Goal: Information Seeking & Learning: Learn about a topic

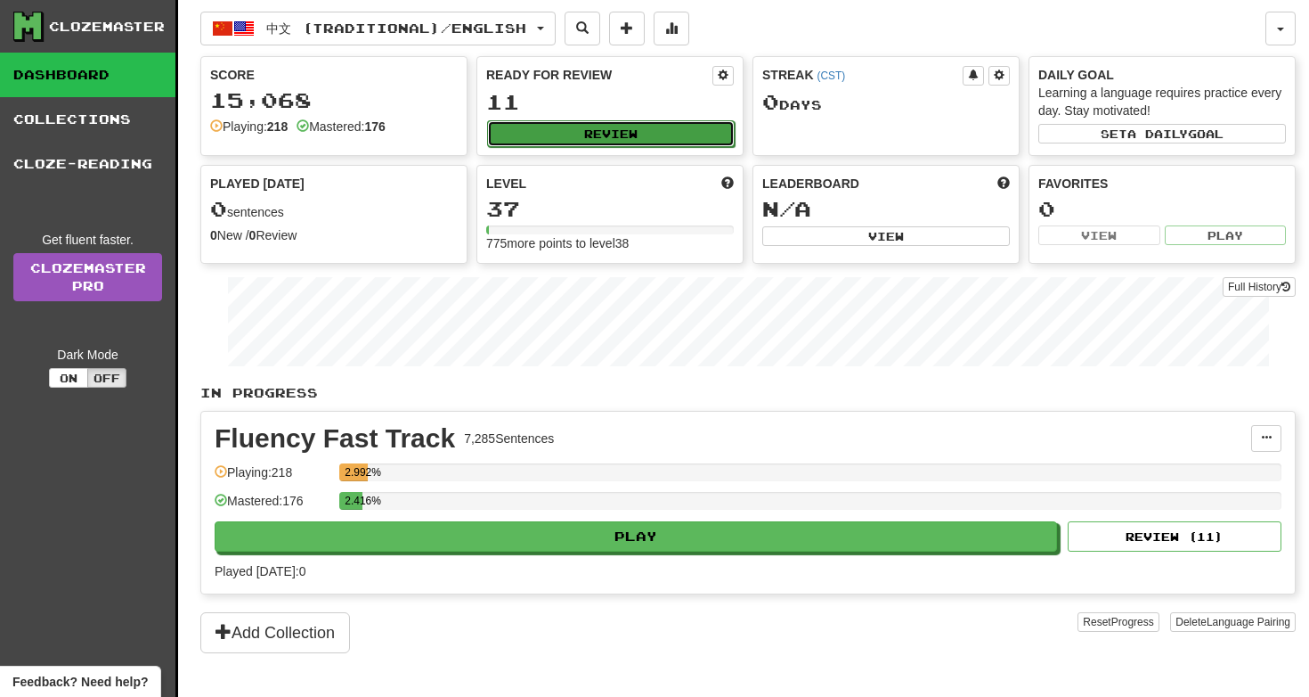
click at [678, 127] on button "Review" at bounding box center [611, 133] width 248 height 27
select select "**"
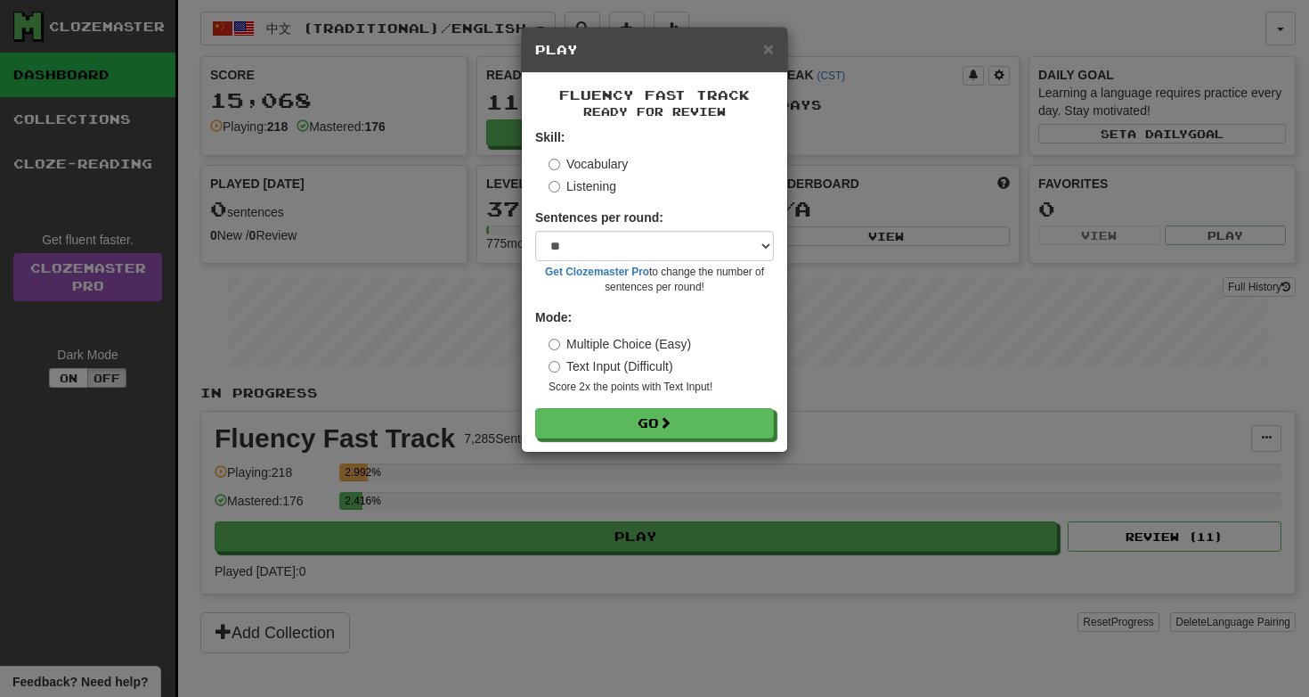
click at [585, 188] on label "Listening" at bounding box center [583, 186] width 68 height 18
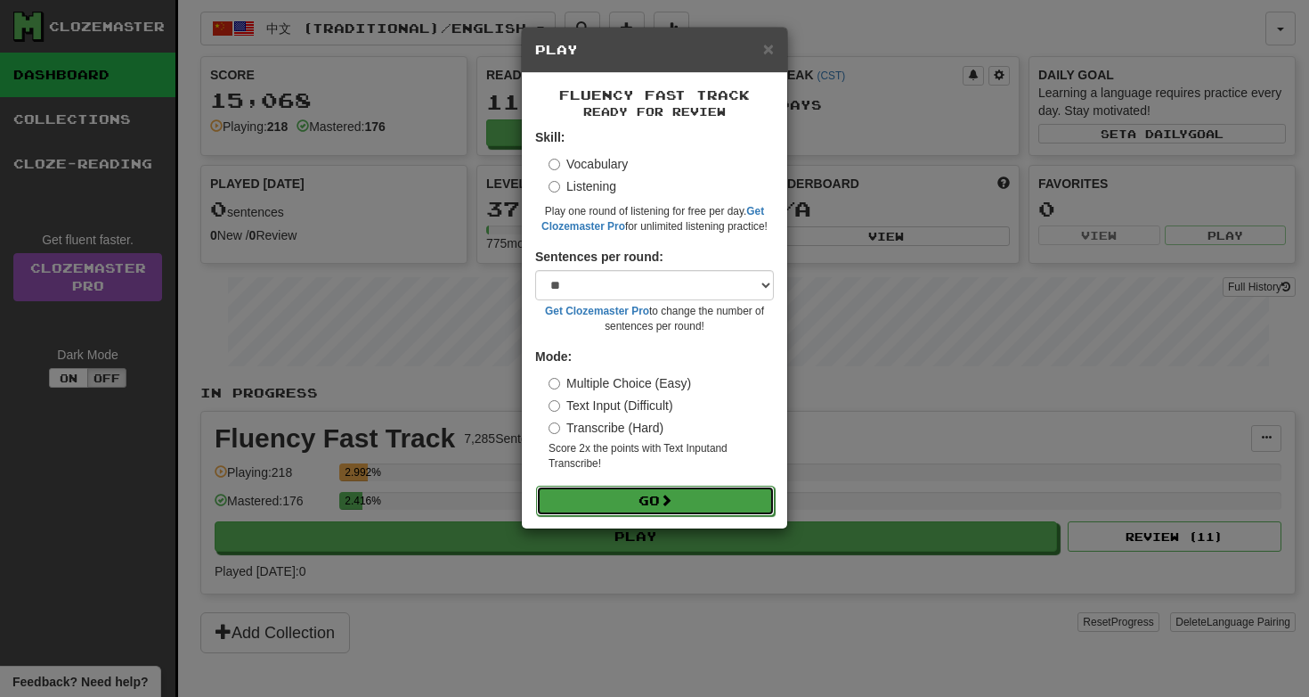
click at [631, 501] on button "Go" at bounding box center [655, 500] width 239 height 30
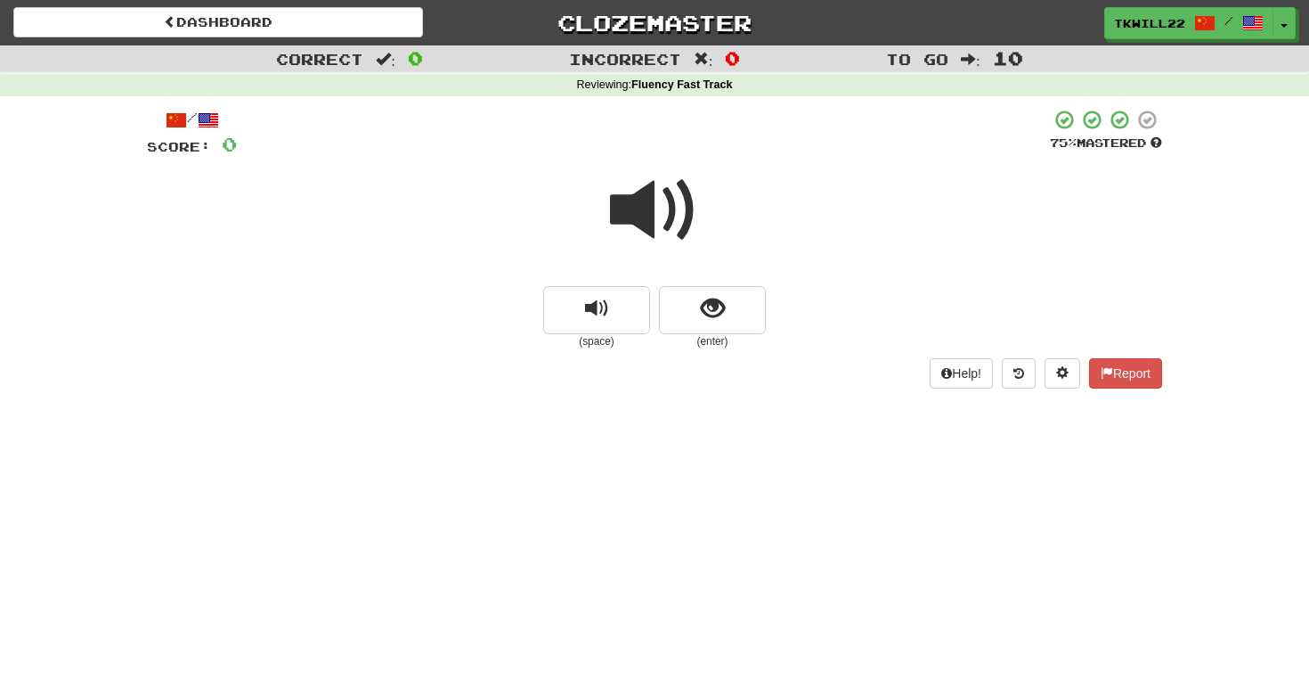
click at [660, 226] on span at bounding box center [654, 210] width 89 height 89
click at [741, 322] on button "show sentence" at bounding box center [712, 310] width 107 height 48
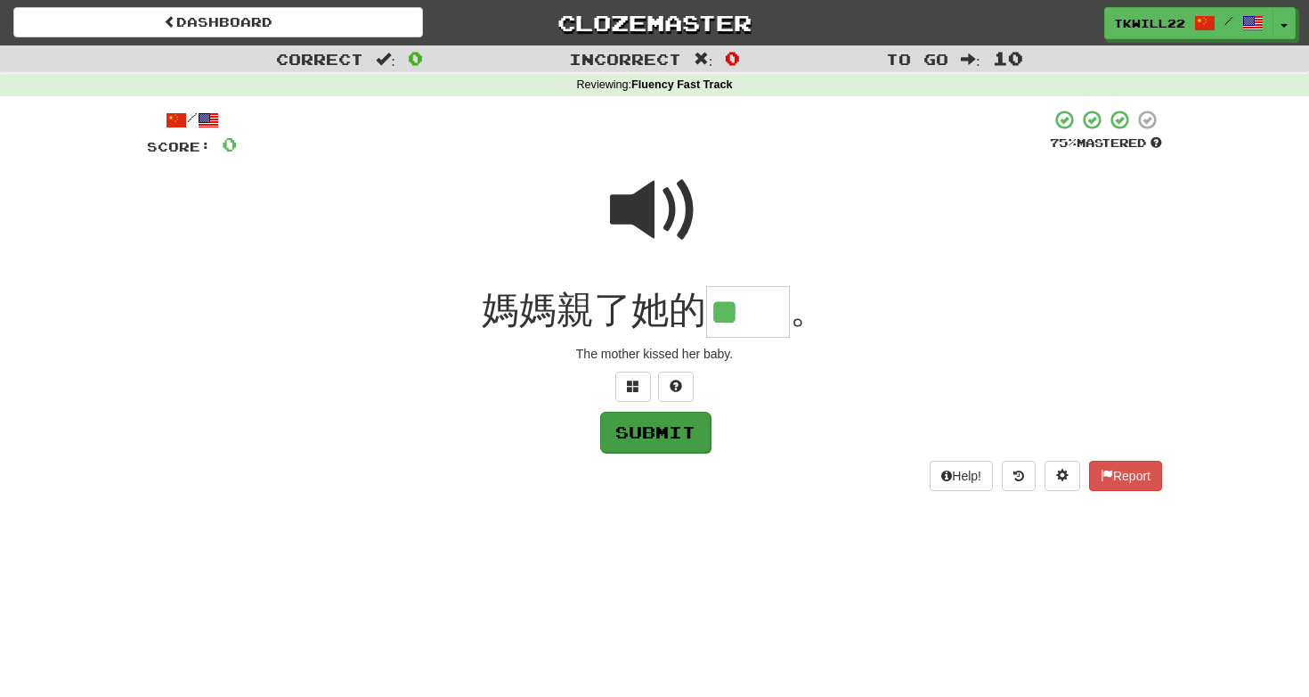
type input "**"
click at [632, 435] on button "Submit" at bounding box center [655, 431] width 110 height 41
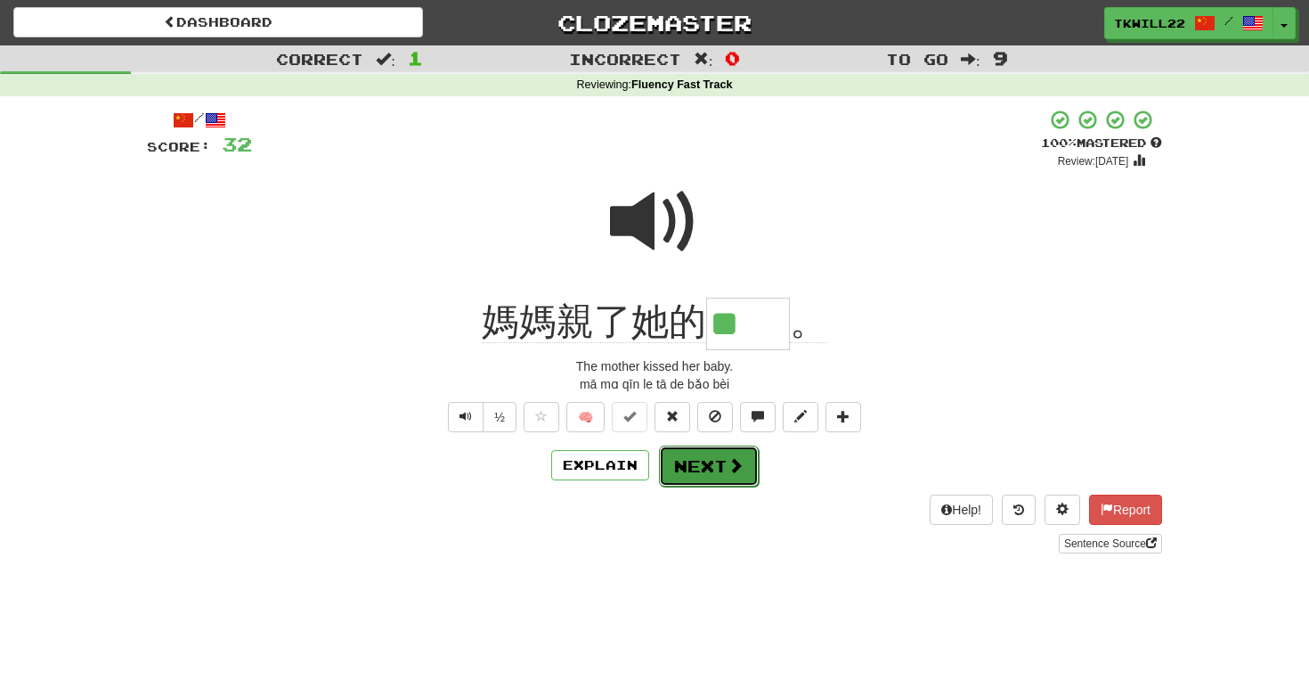
click at [728, 457] on span at bounding box center [736, 465] width 16 height 16
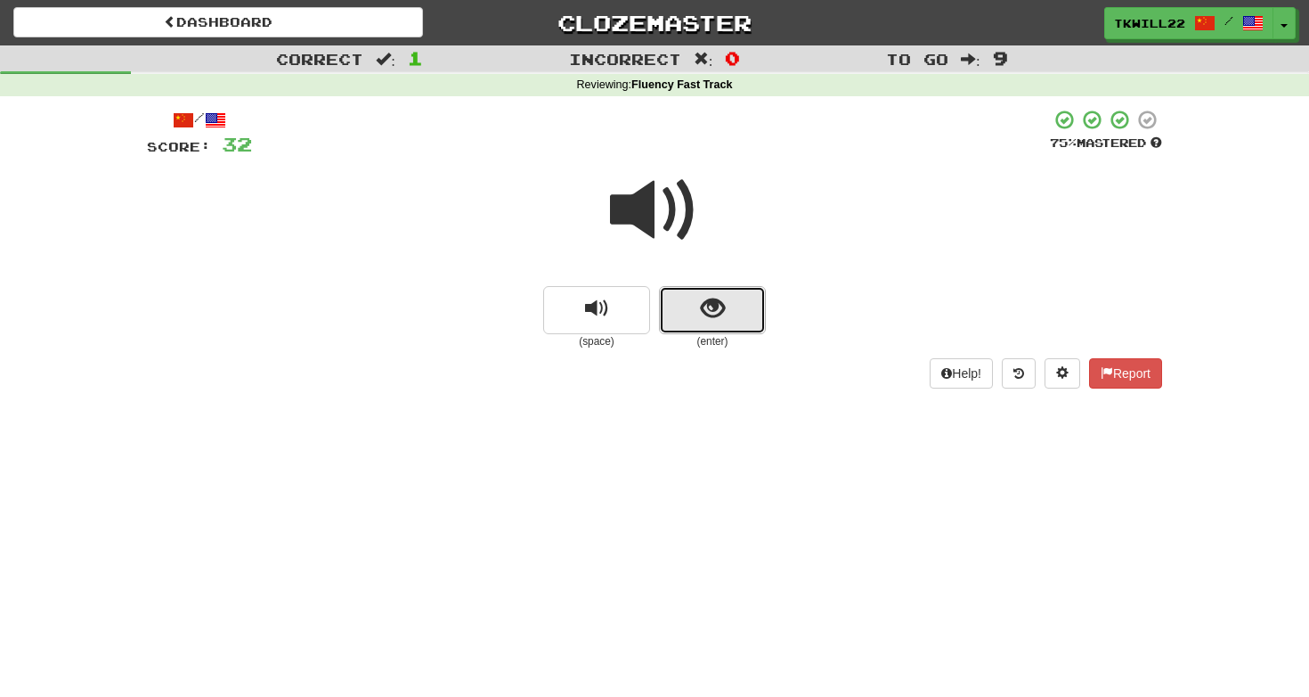
click at [705, 321] on span "show sentence" at bounding box center [713, 309] width 24 height 24
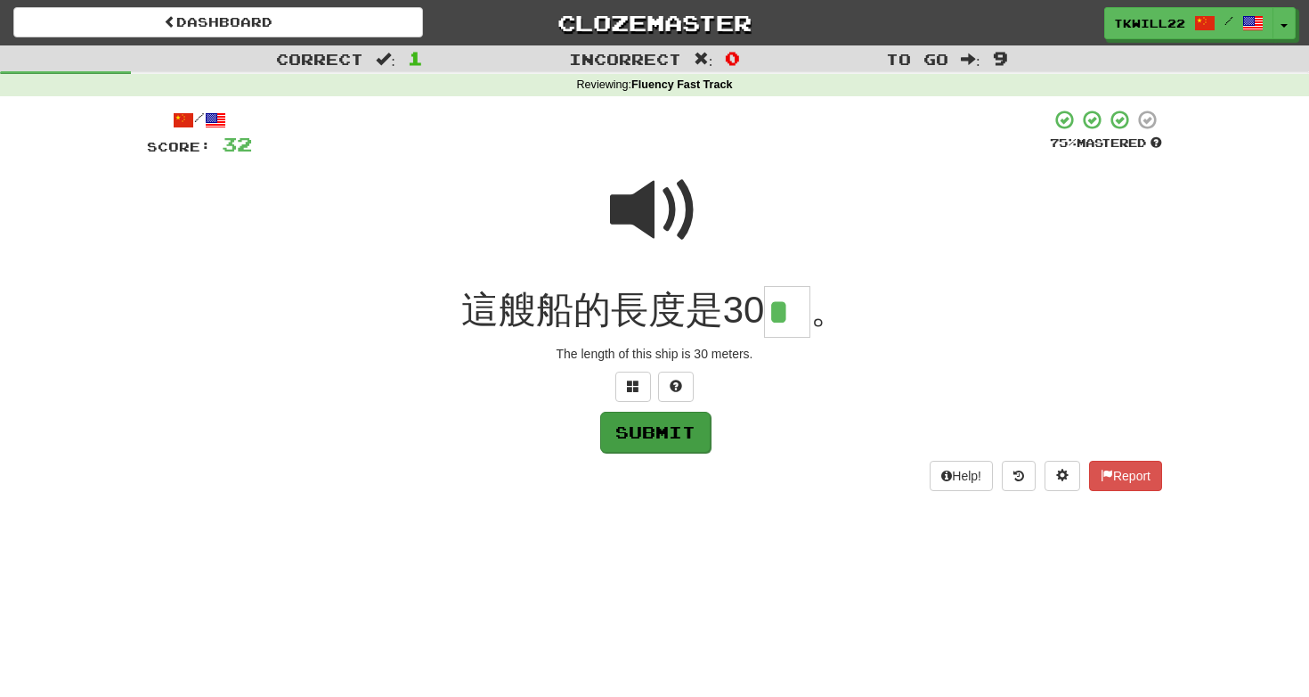
type input "*"
click at [623, 417] on button "Submit" at bounding box center [655, 431] width 110 height 41
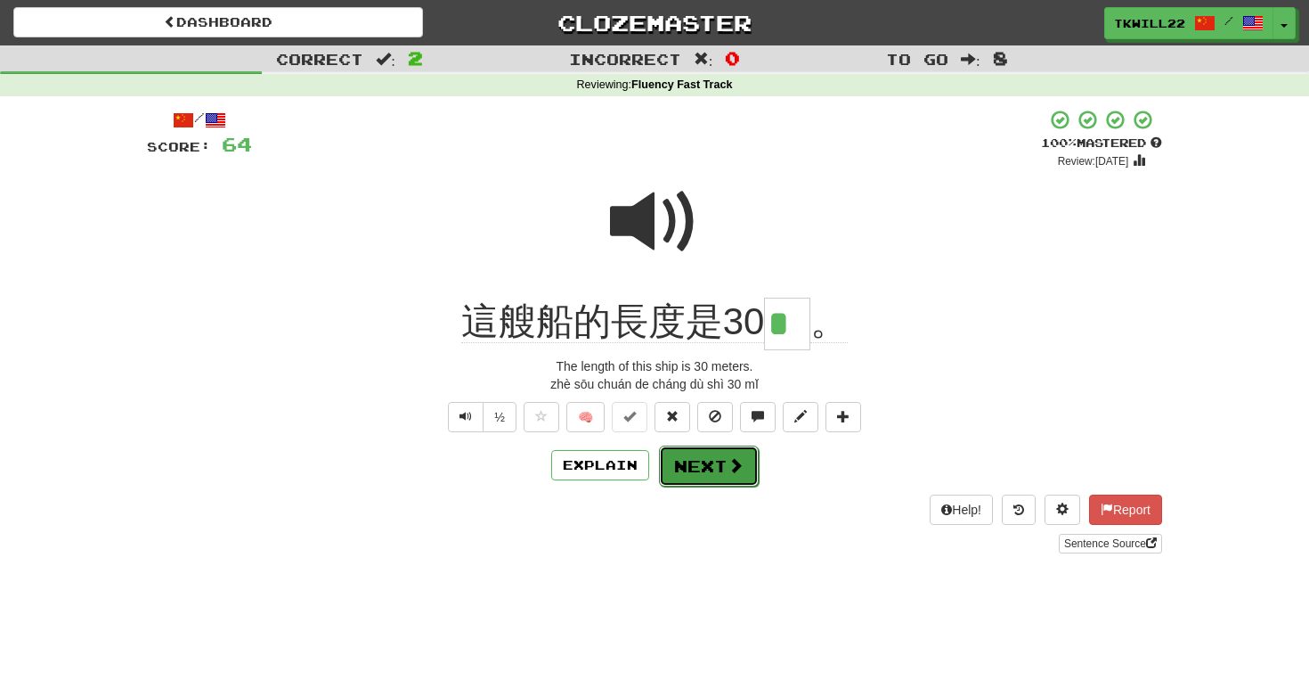
click at [701, 460] on button "Next" at bounding box center [709, 465] width 100 height 41
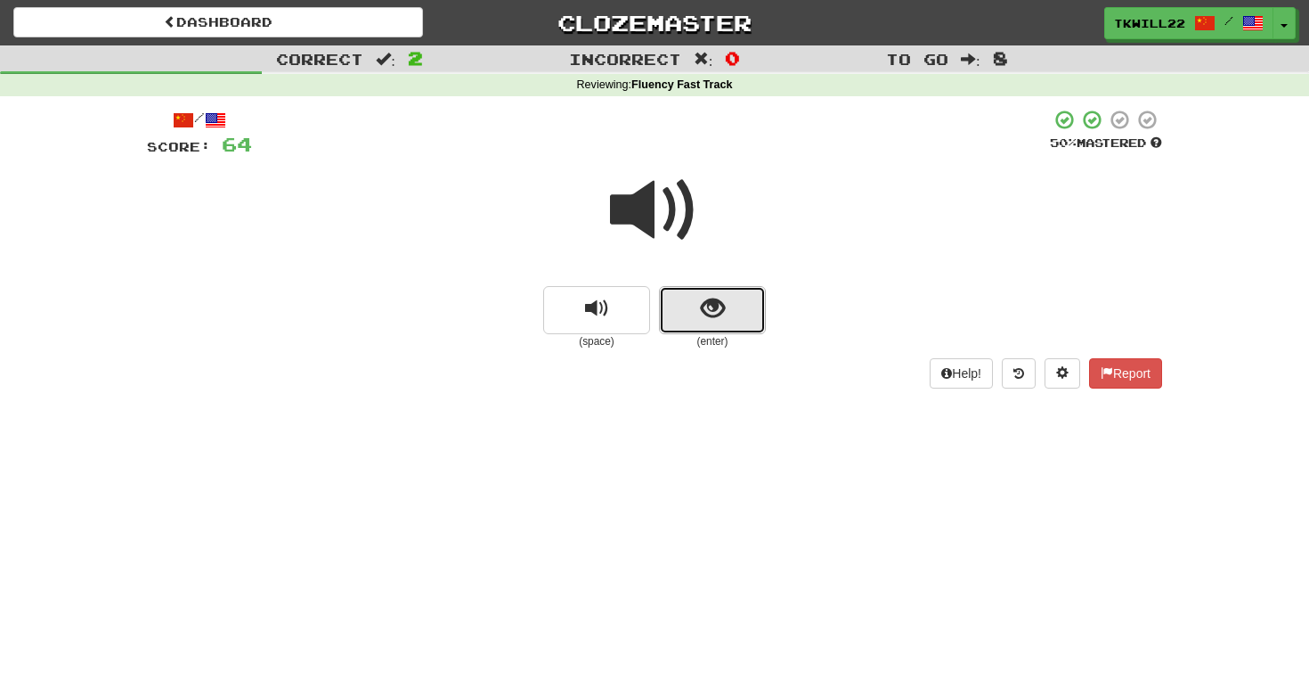
click at [701, 304] on span "show sentence" at bounding box center [713, 309] width 24 height 24
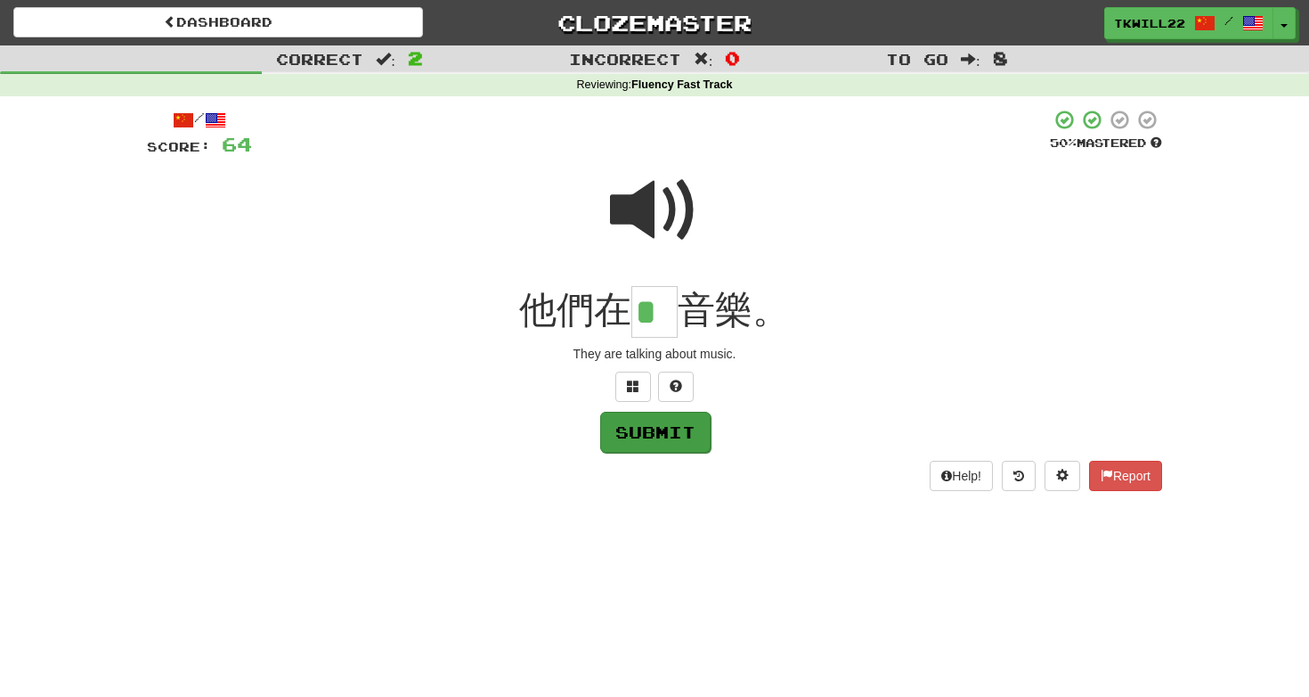
type input "*"
click at [656, 434] on button "Submit" at bounding box center [655, 431] width 110 height 41
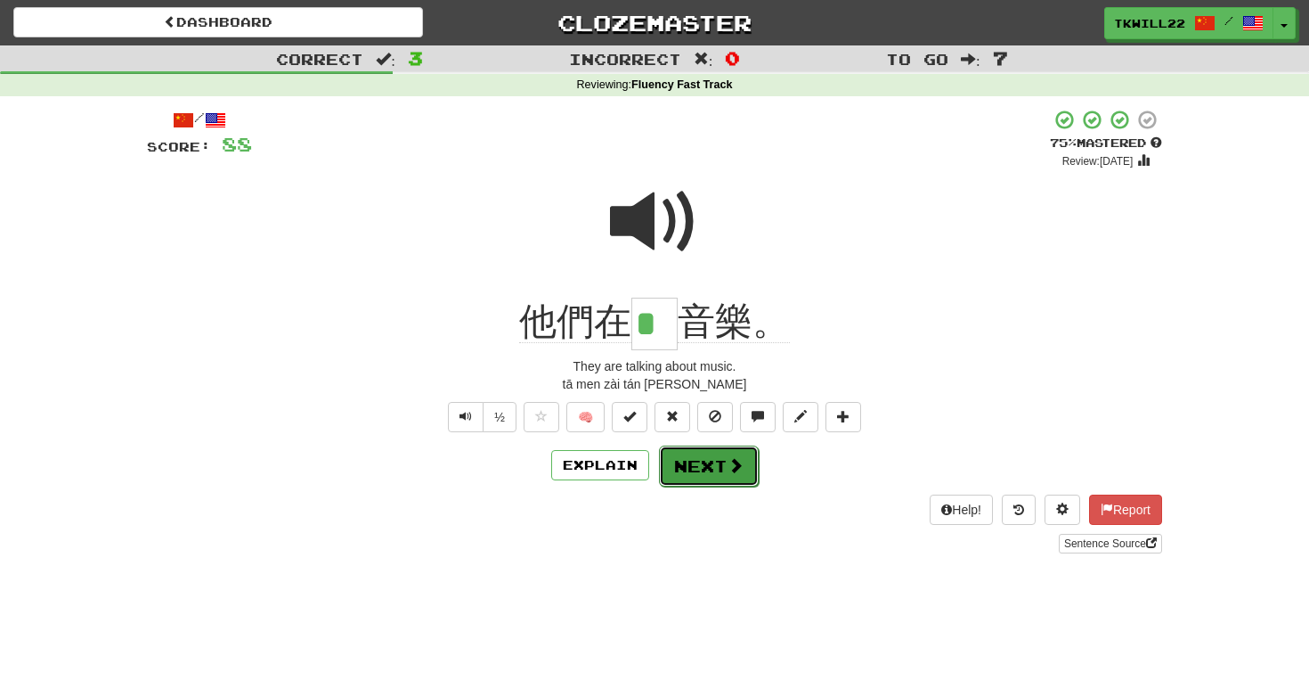
click at [671, 445] on button "Next" at bounding box center [709, 465] width 100 height 41
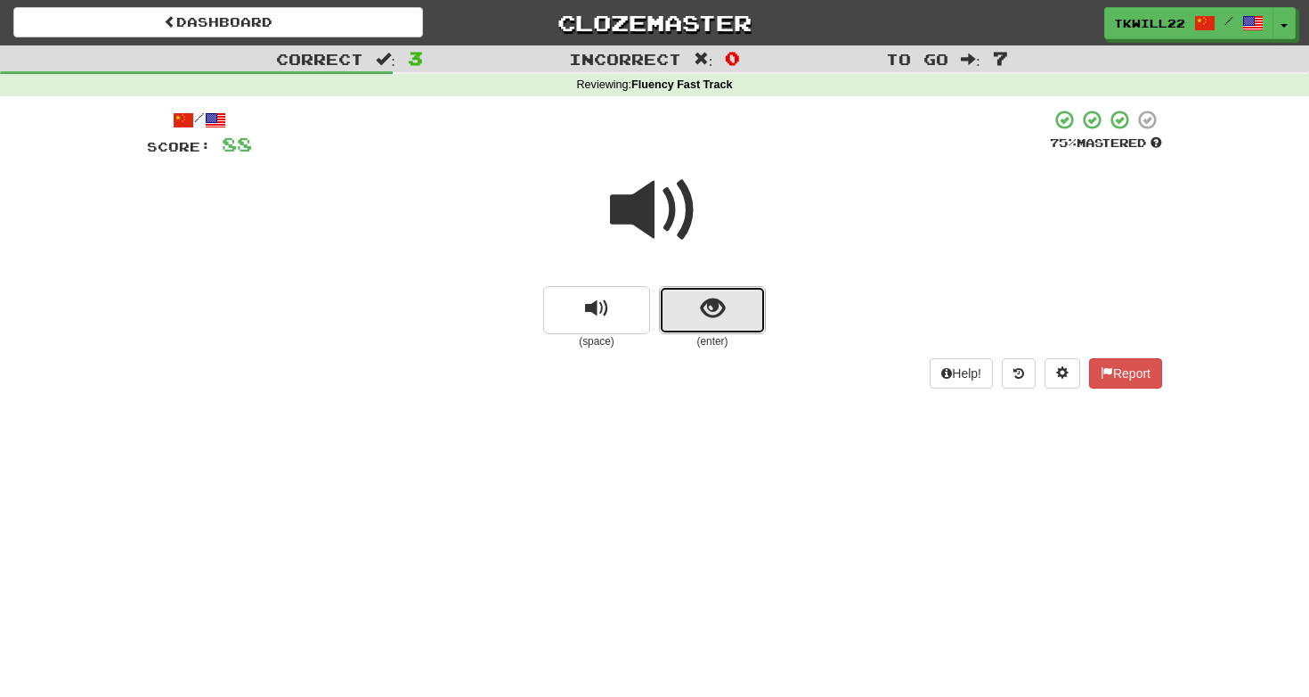
click at [724, 329] on button "show sentence" at bounding box center [712, 310] width 107 height 48
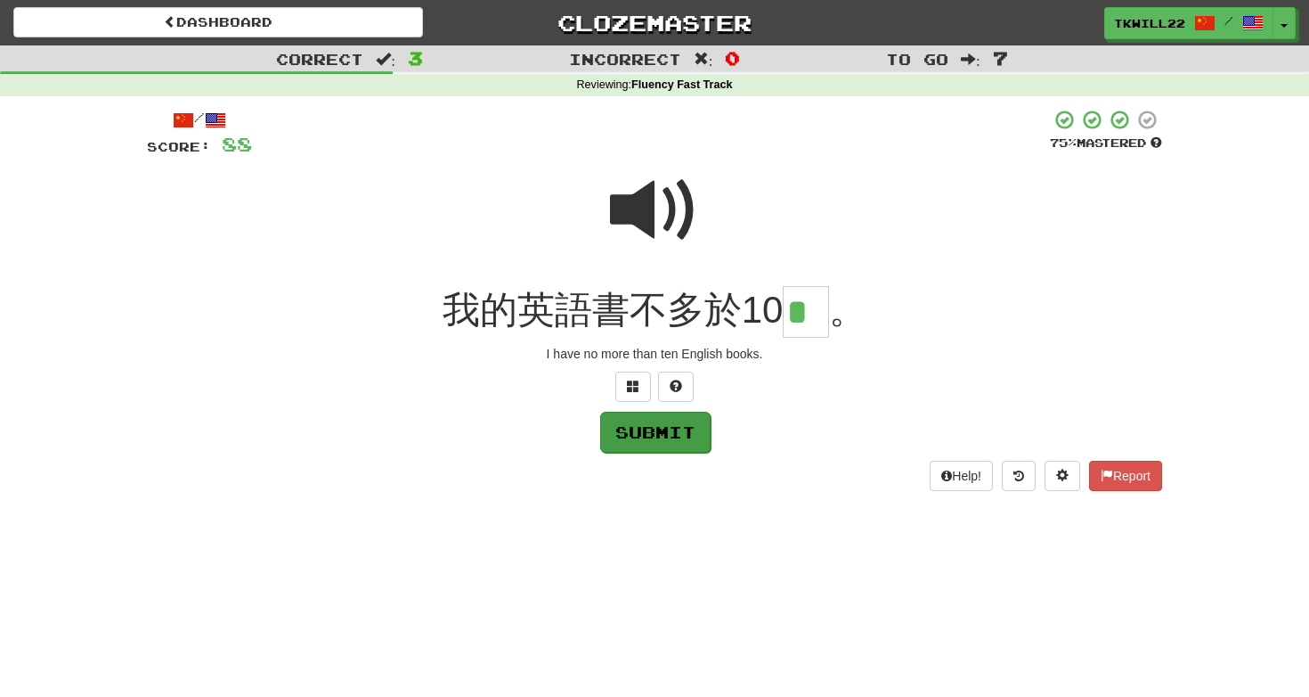
type input "*"
click at [610, 440] on button "Submit" at bounding box center [655, 431] width 110 height 41
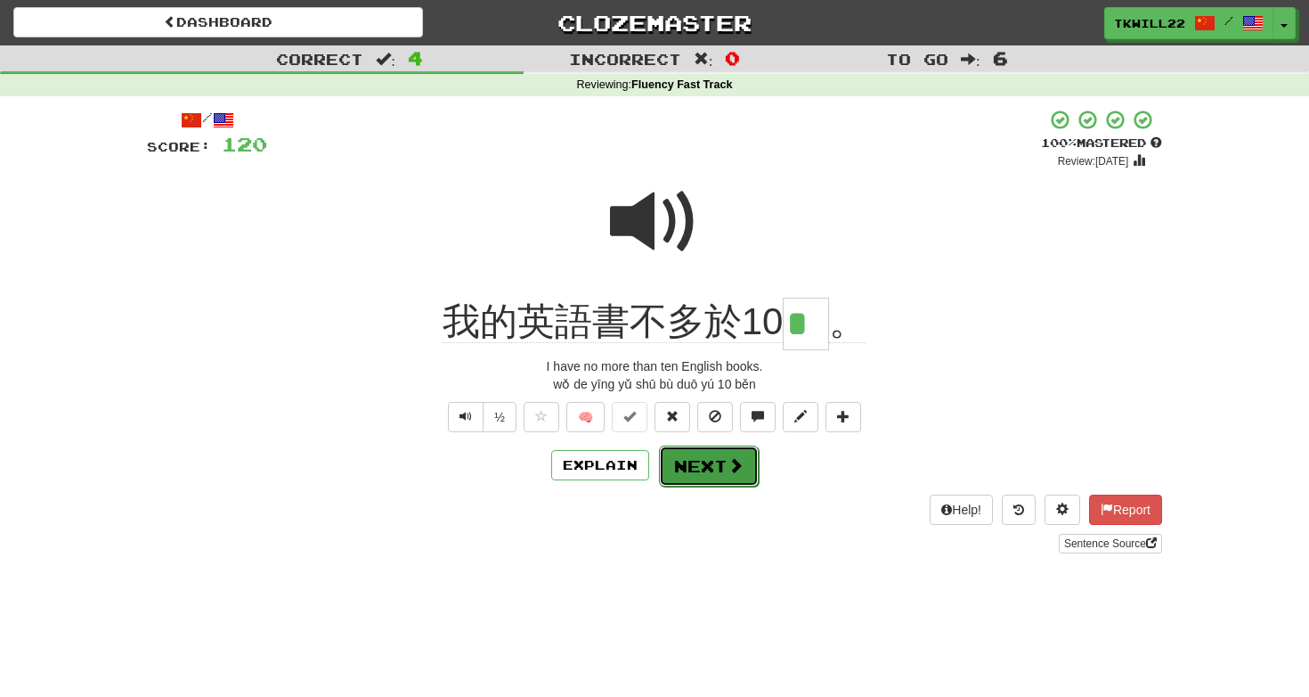
click at [734, 477] on button "Next" at bounding box center [709, 465] width 100 height 41
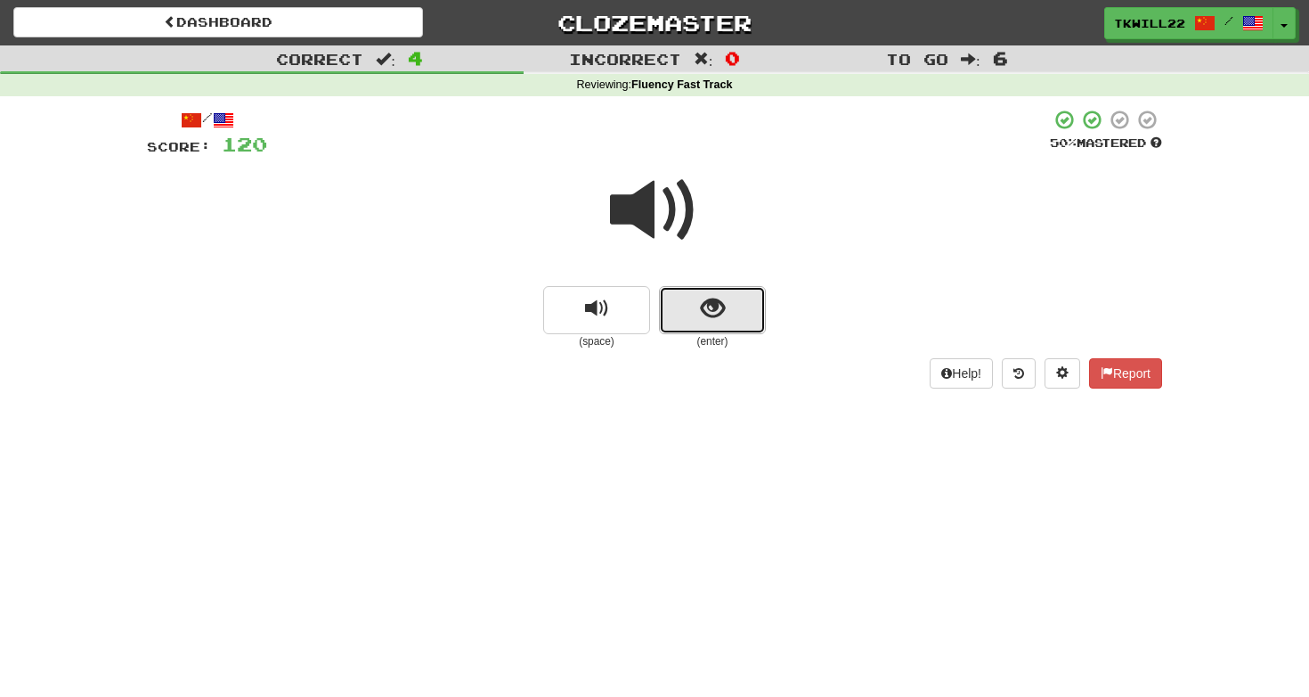
click at [738, 322] on button "show sentence" at bounding box center [712, 310] width 107 height 48
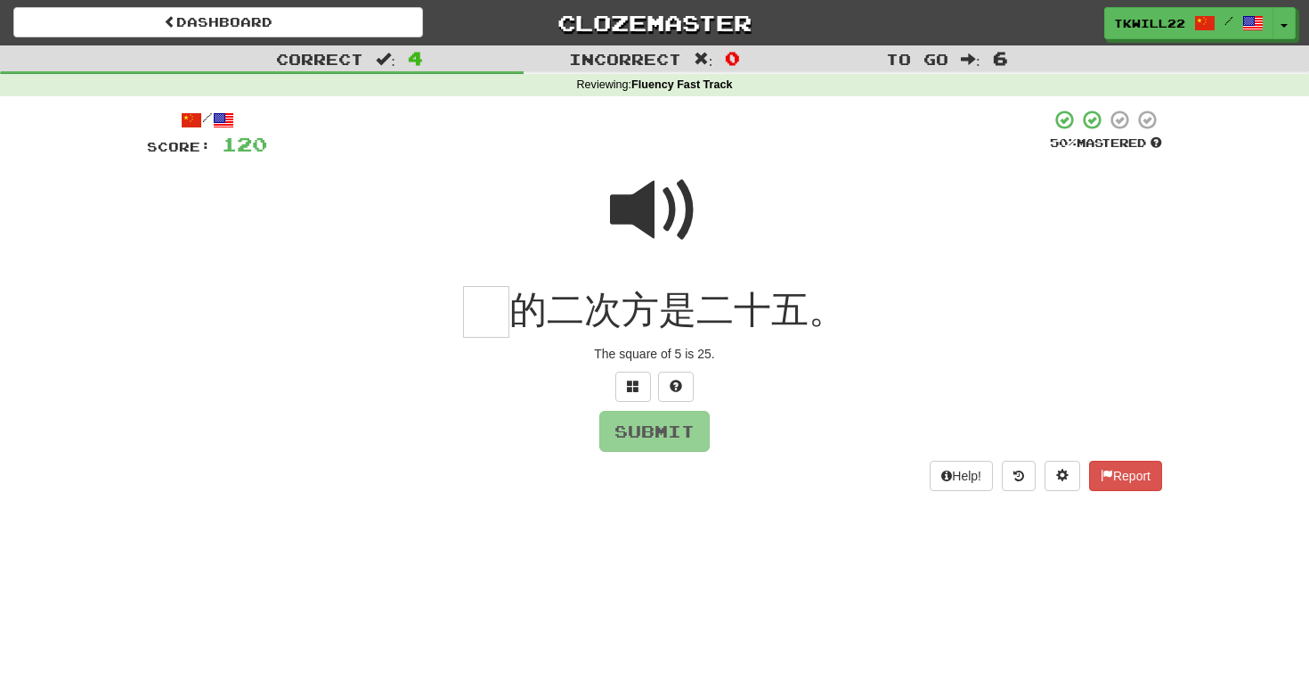
click at [656, 187] on span at bounding box center [654, 210] width 89 height 89
click at [501, 317] on input "text" at bounding box center [486, 312] width 46 height 53
type input "*"
click at [656, 444] on button "Submit" at bounding box center [655, 431] width 110 height 41
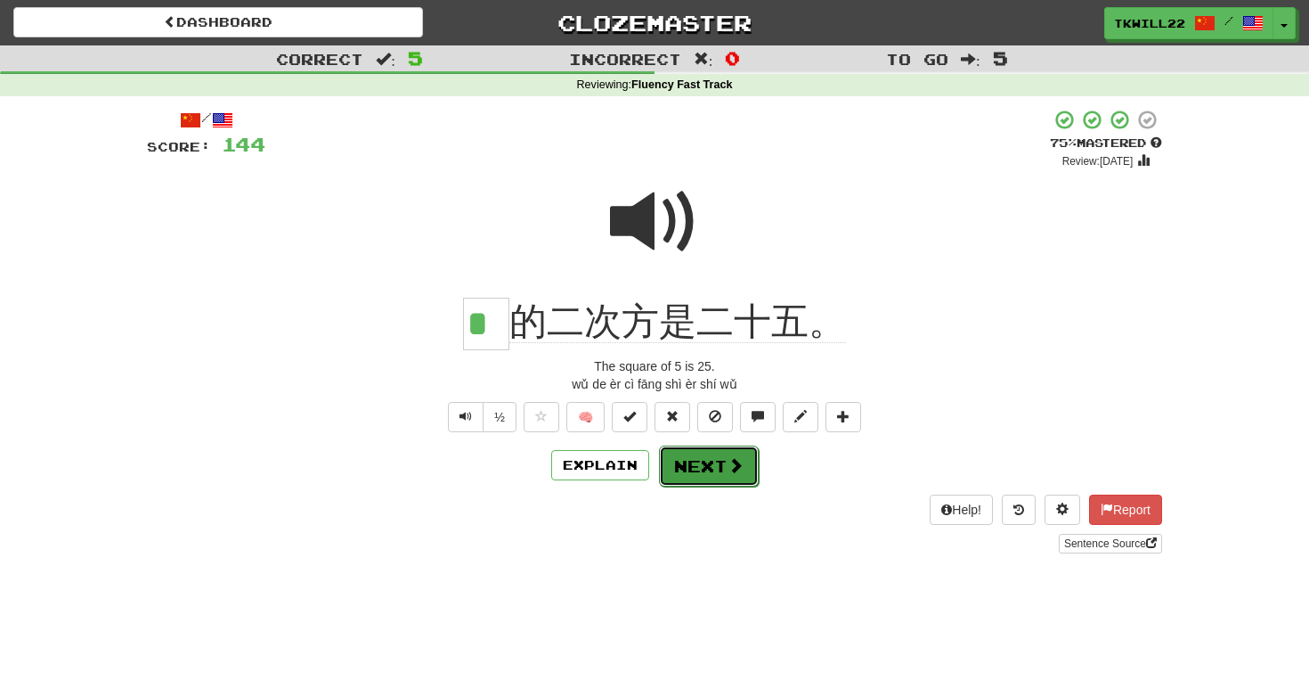
click at [700, 471] on button "Next" at bounding box center [709, 465] width 100 height 41
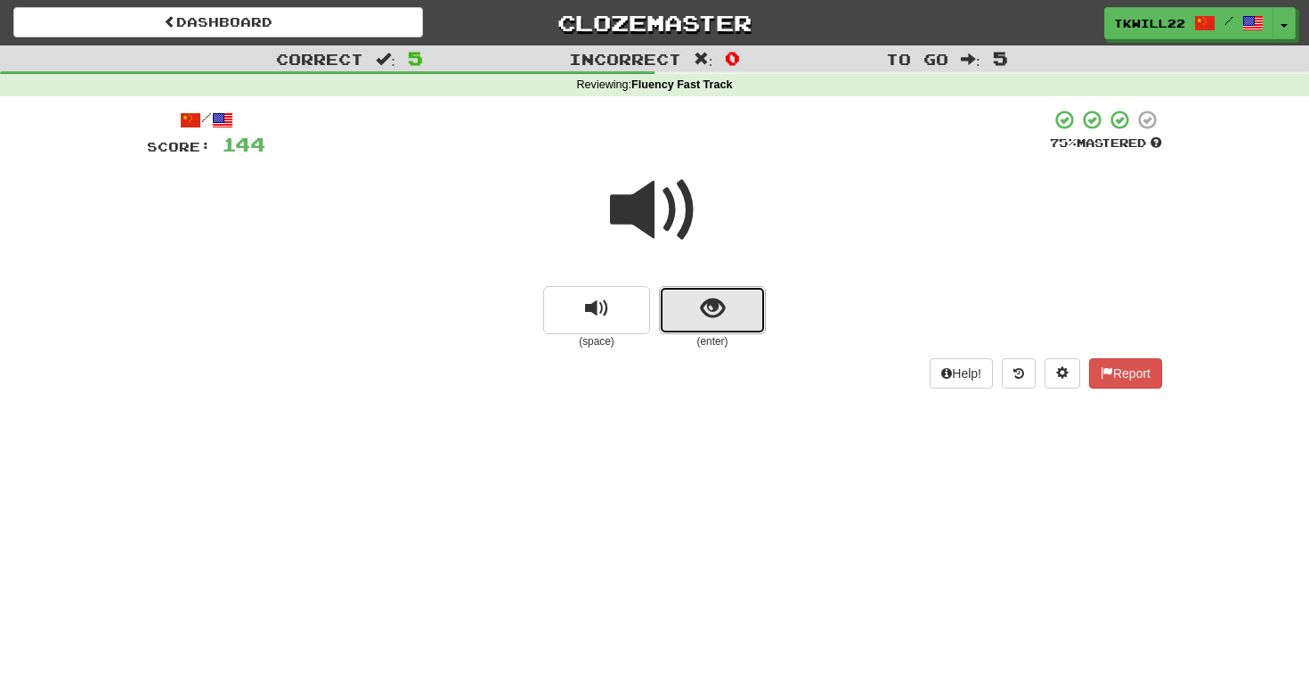
click at [743, 317] on button "show sentence" at bounding box center [712, 310] width 107 height 48
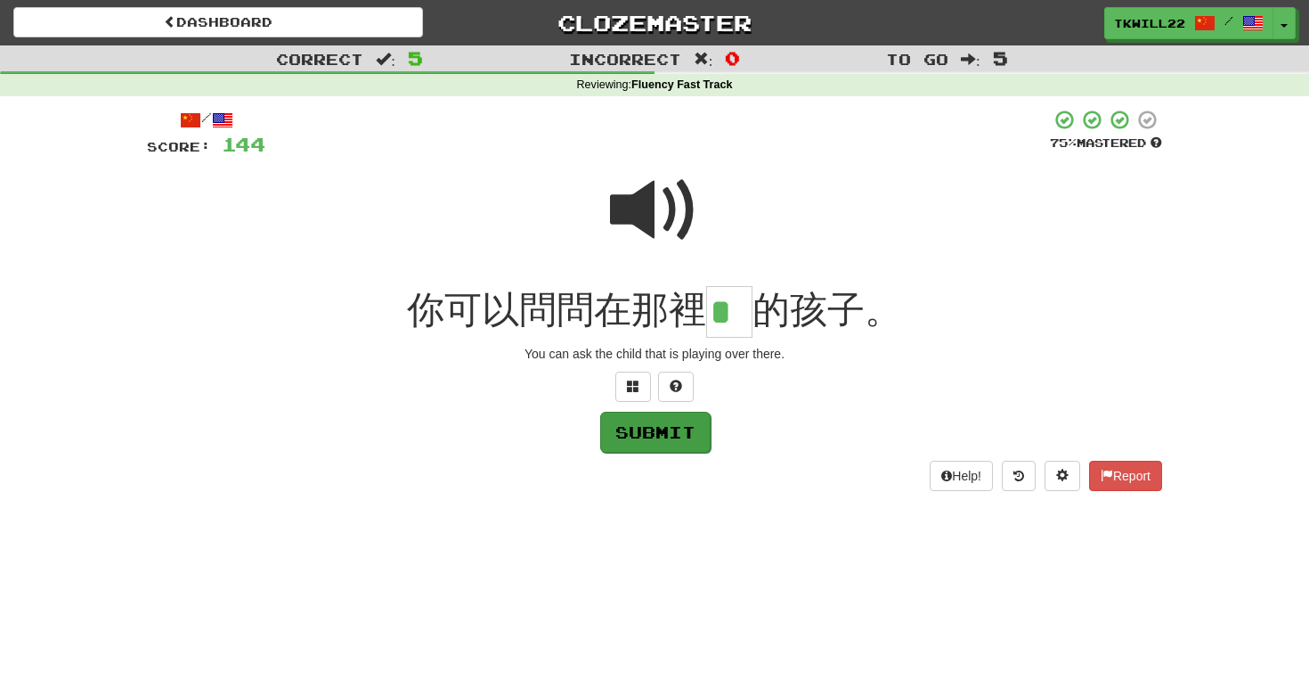
type input "*"
click at [693, 441] on button "Submit" at bounding box center [655, 431] width 110 height 41
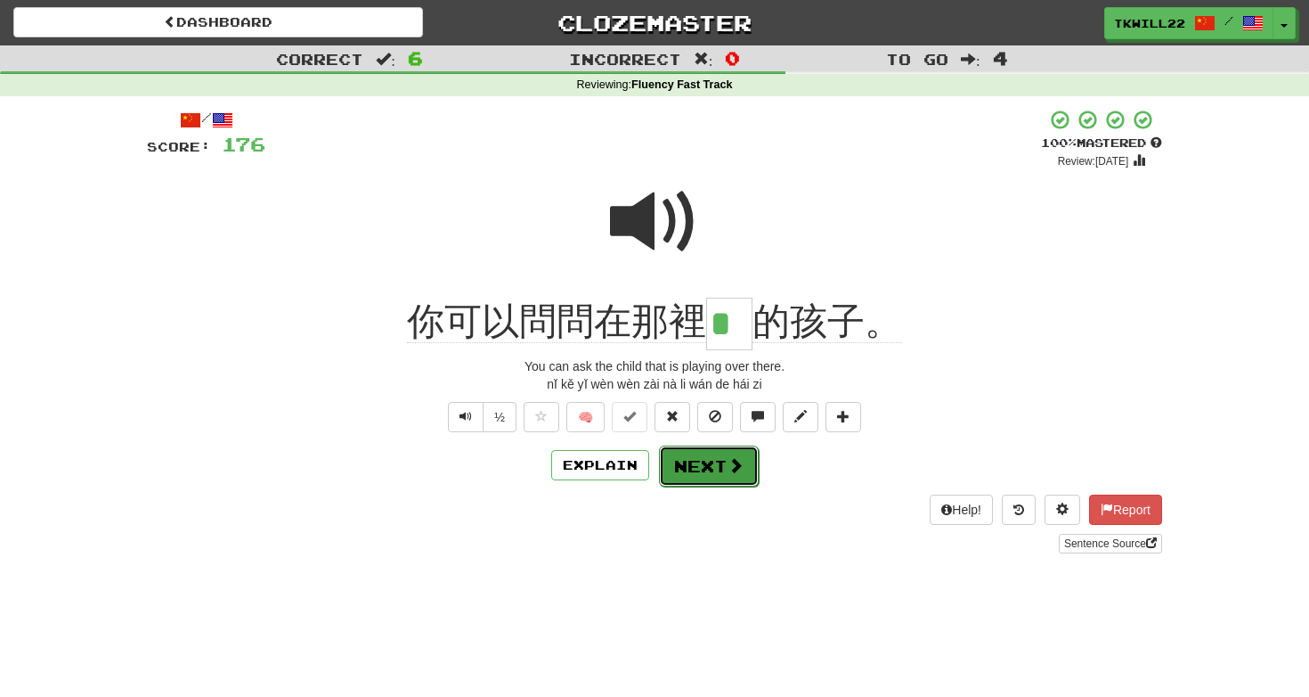
click at [745, 467] on button "Next" at bounding box center [709, 465] width 100 height 41
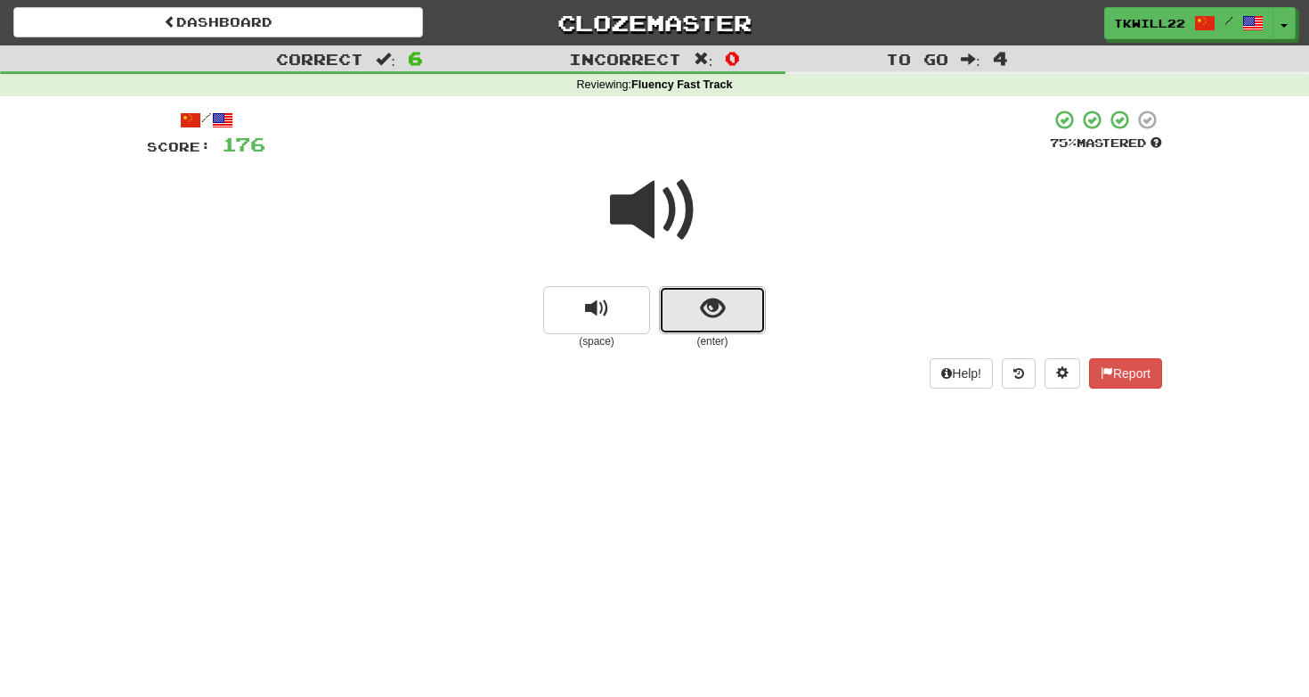
click at [678, 303] on button "show sentence" at bounding box center [712, 310] width 107 height 48
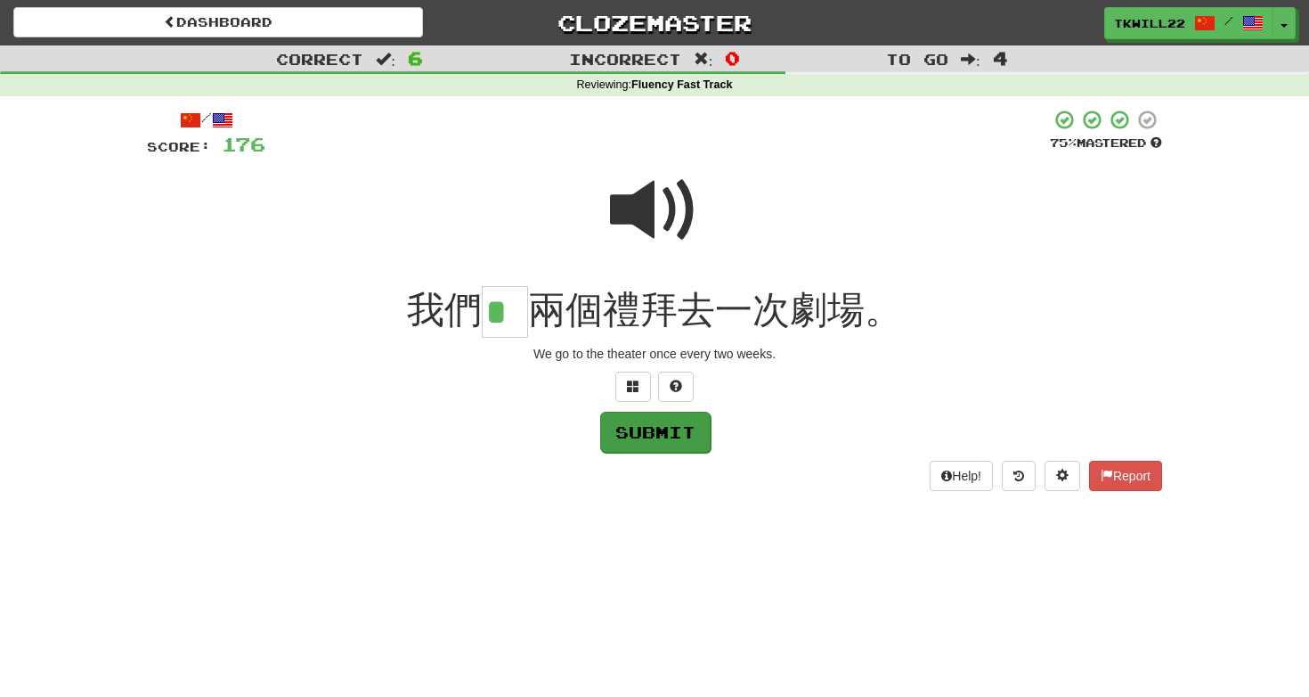
type input "*"
click at [696, 429] on button "Submit" at bounding box center [655, 431] width 110 height 41
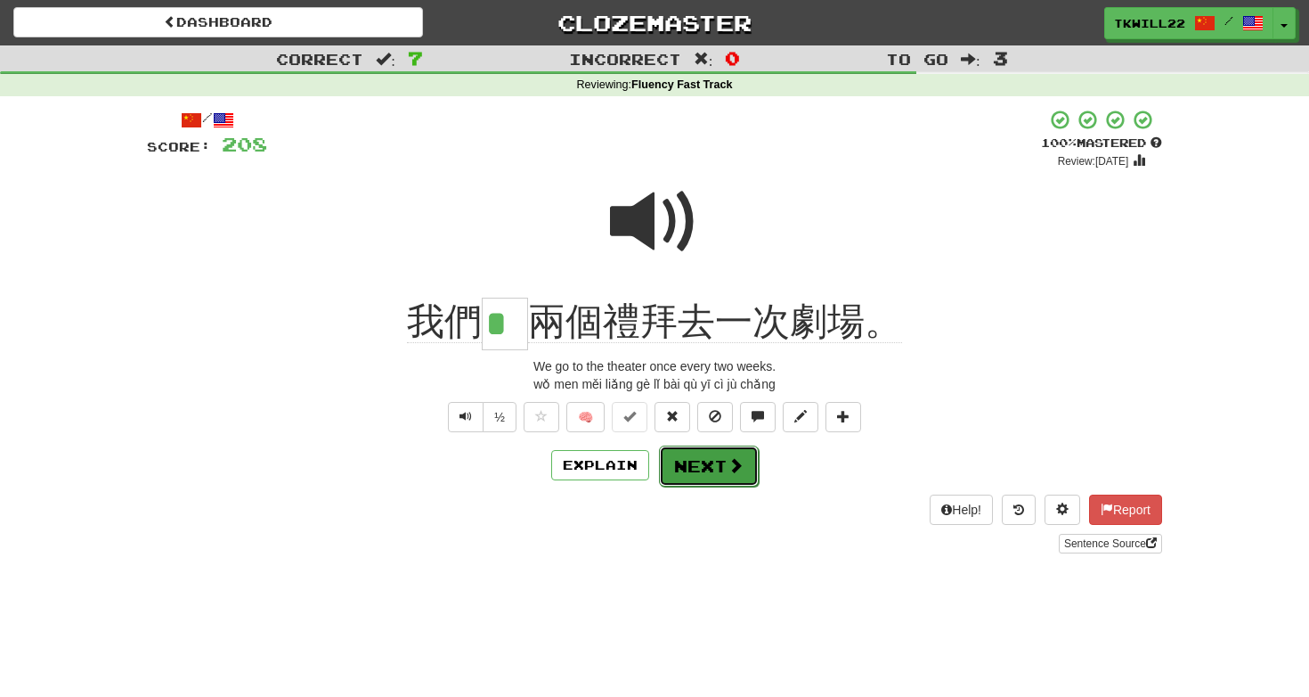
click at [735, 458] on span at bounding box center [736, 465] width 16 height 16
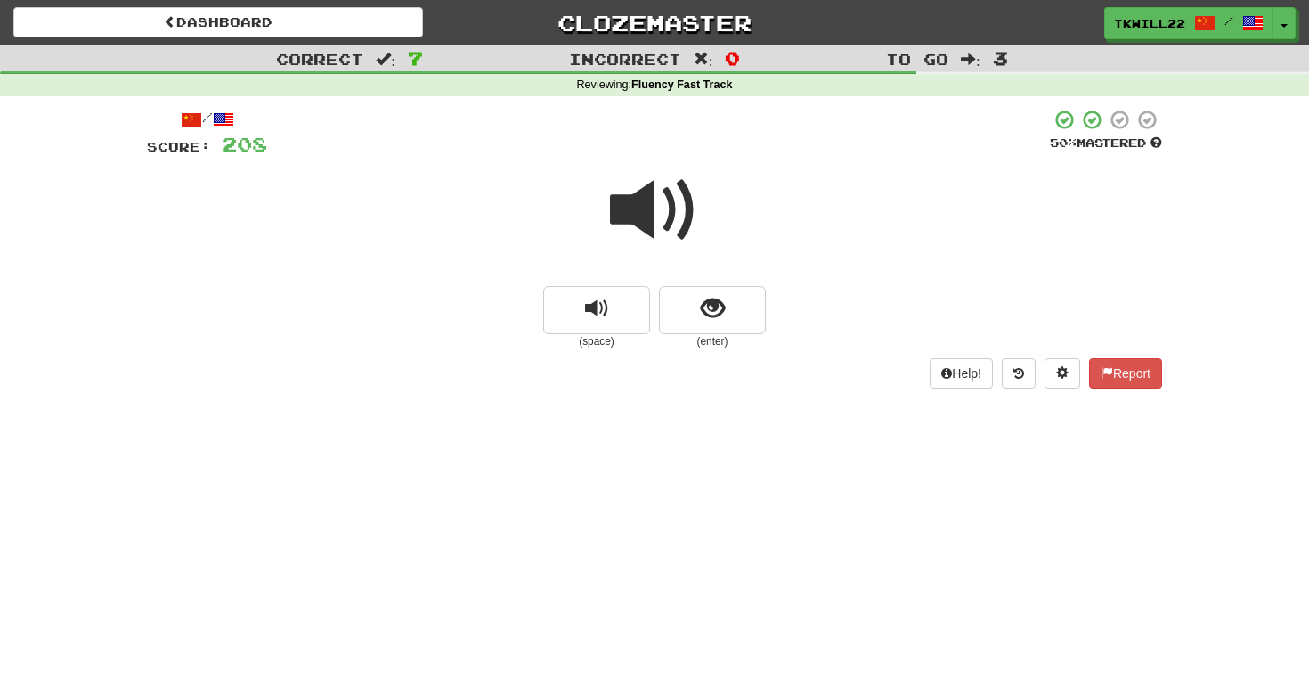
click at [699, 337] on small "(enter)" at bounding box center [712, 341] width 107 height 15
click at [697, 319] on button "show sentence" at bounding box center [712, 310] width 107 height 48
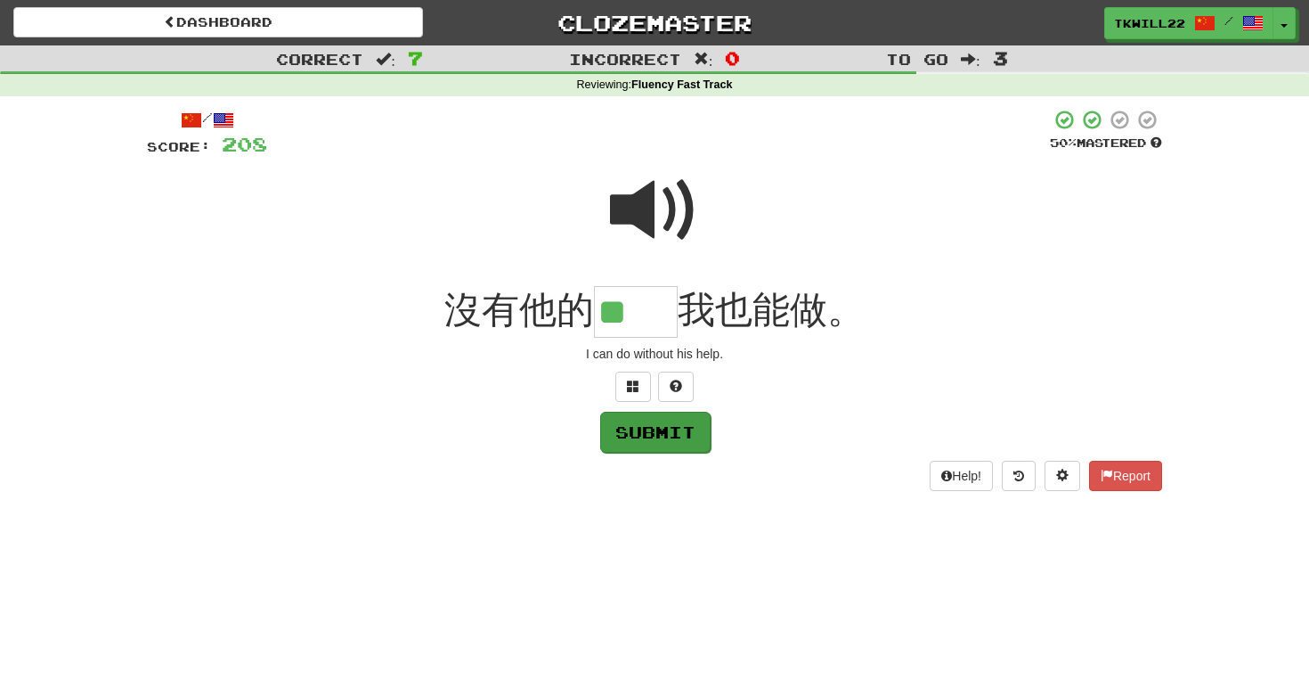
type input "**"
click at [657, 427] on button "Submit" at bounding box center [655, 431] width 110 height 41
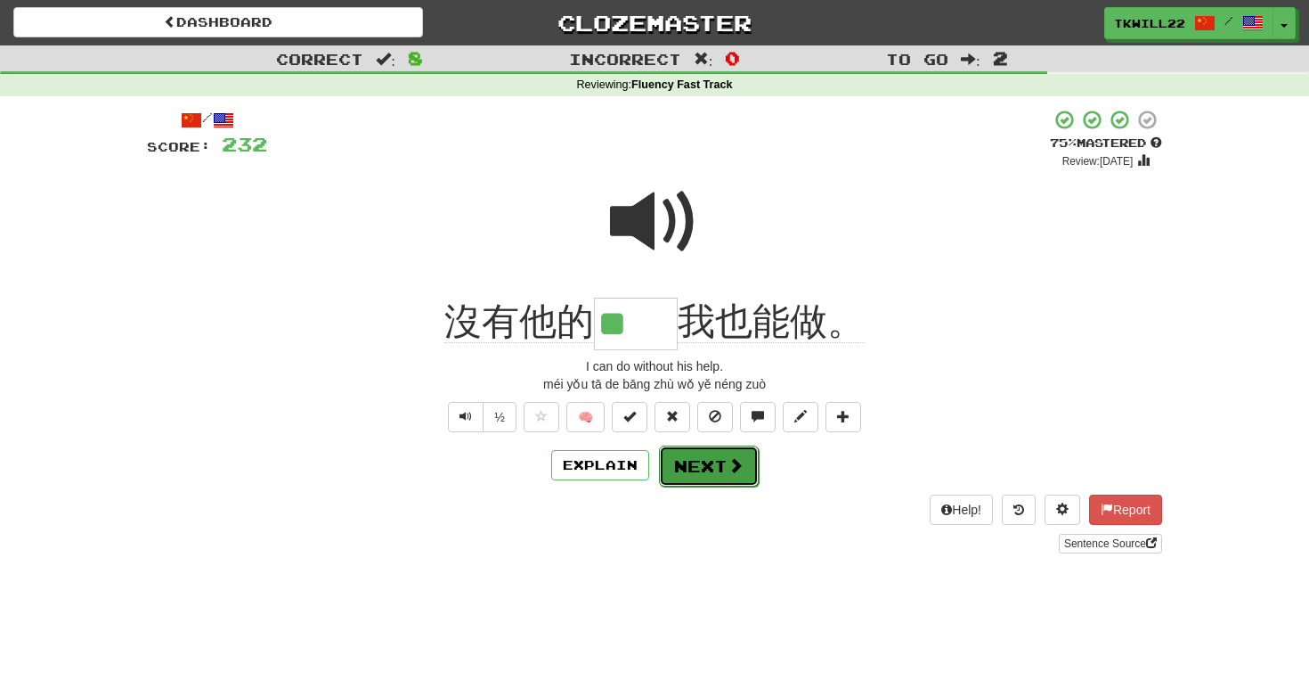
click at [738, 473] on span at bounding box center [736, 465] width 16 height 16
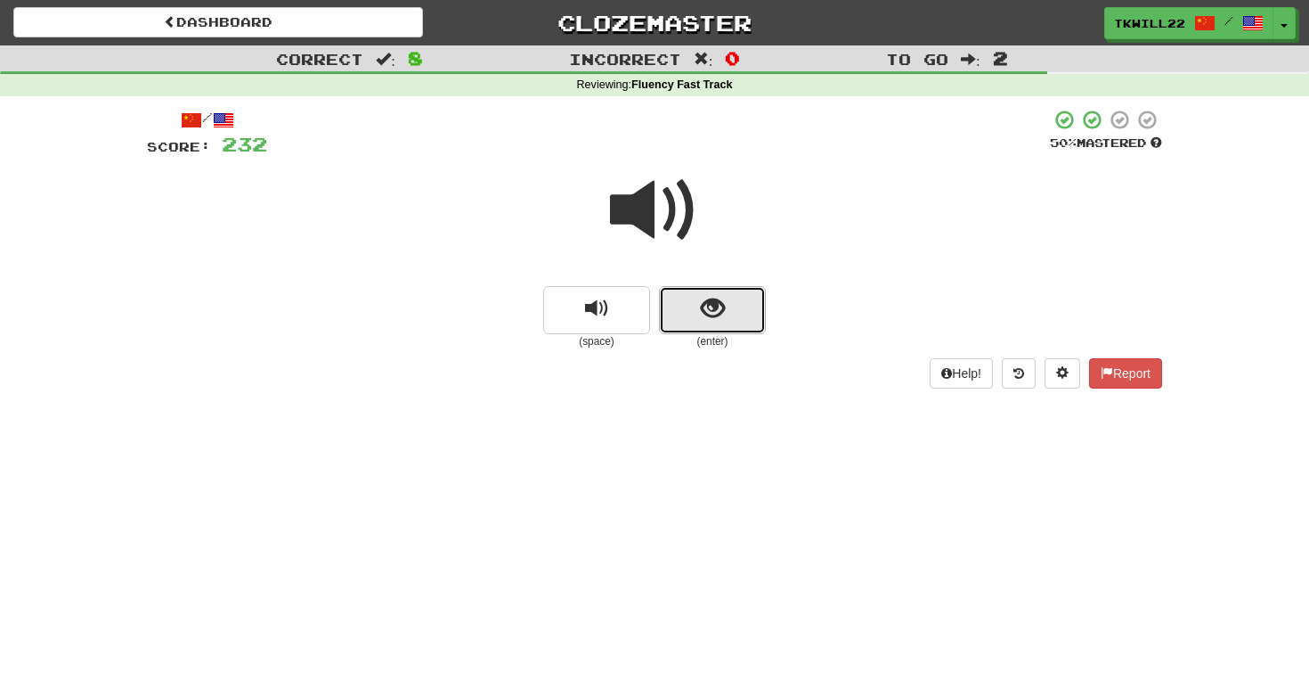
click at [732, 300] on button "show sentence" at bounding box center [712, 310] width 107 height 48
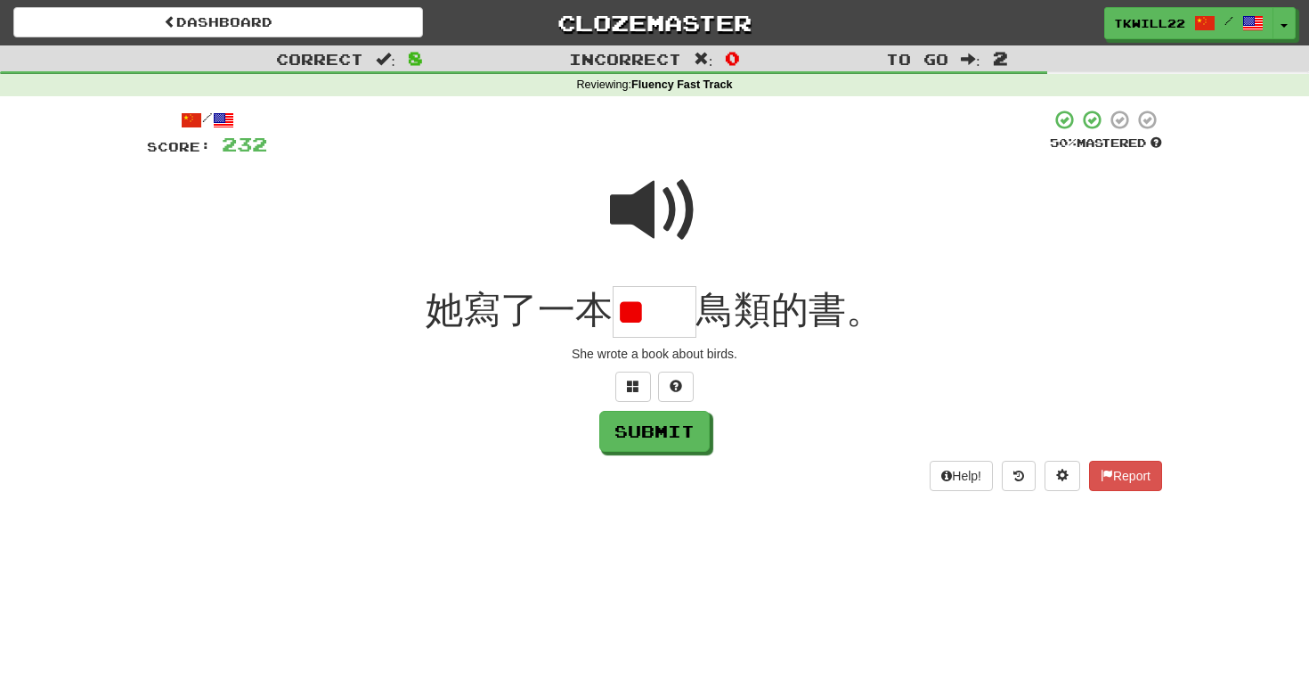
click at [664, 206] on span at bounding box center [654, 210] width 89 height 89
click at [680, 311] on input "**" at bounding box center [655, 312] width 84 height 53
type input "*"
type input "**"
click at [636, 436] on button "Submit" at bounding box center [655, 431] width 110 height 41
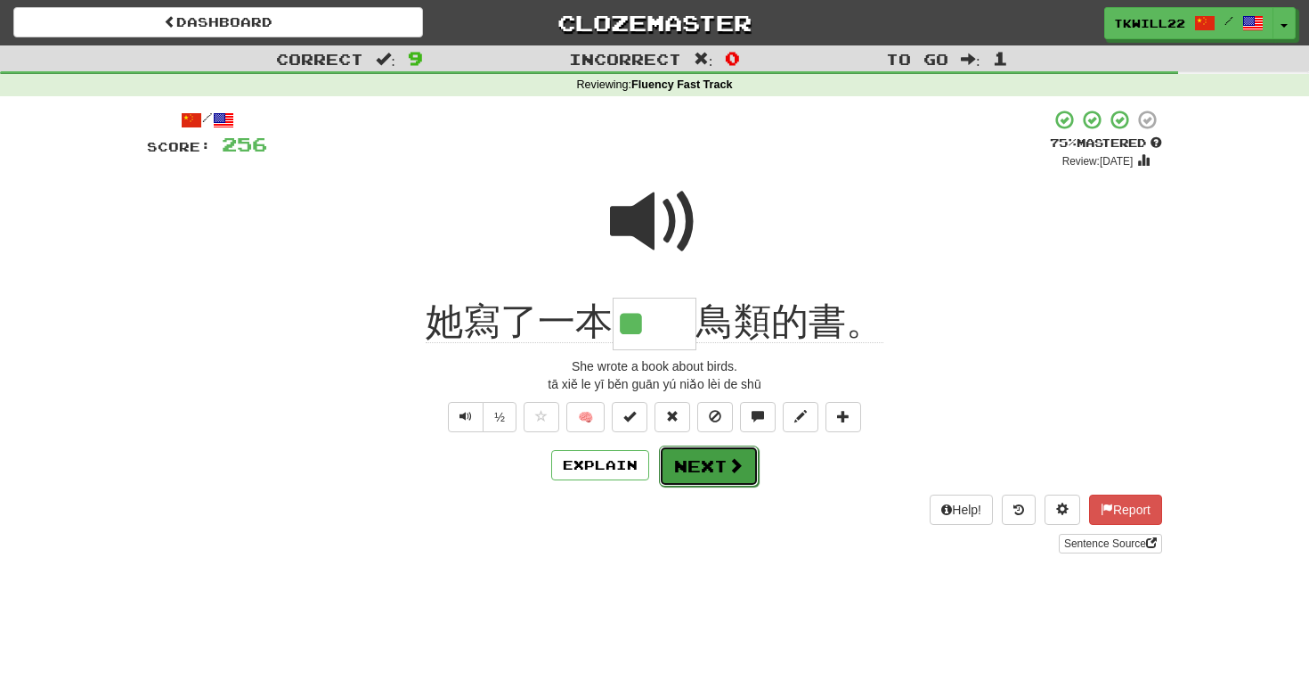
click at [699, 468] on button "Next" at bounding box center [709, 465] width 100 height 41
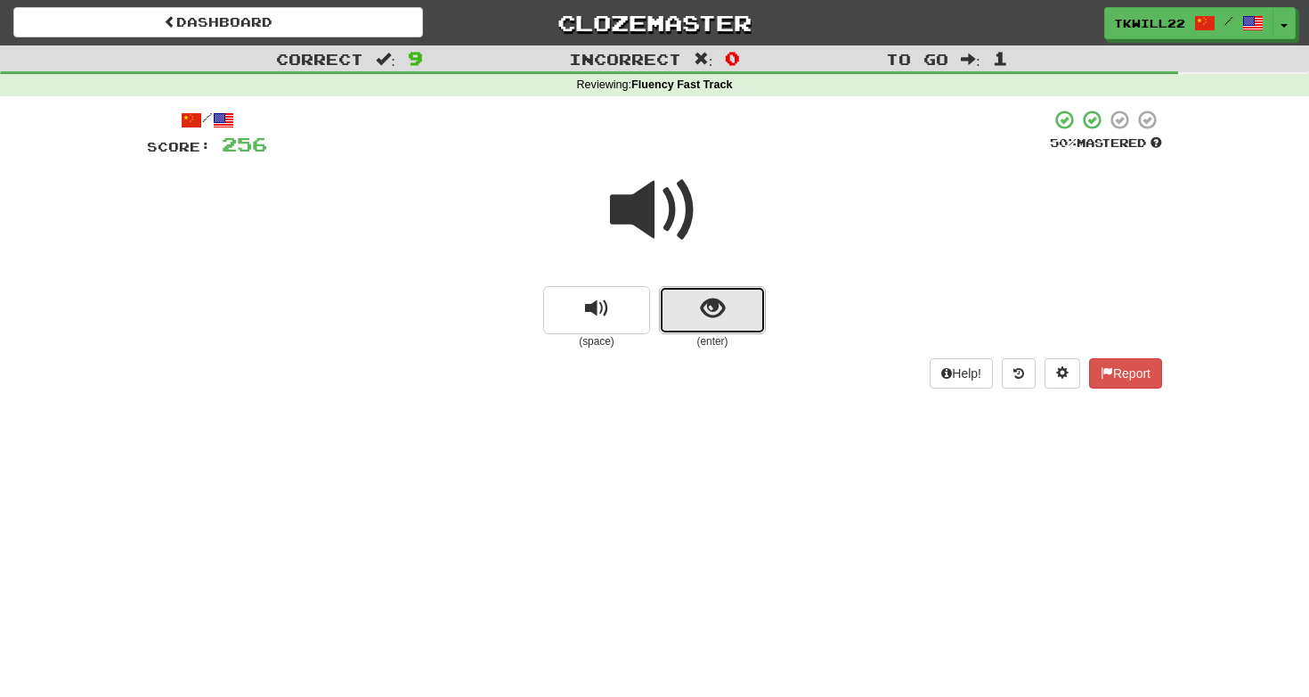
click at [717, 297] on span "show sentence" at bounding box center [713, 309] width 24 height 24
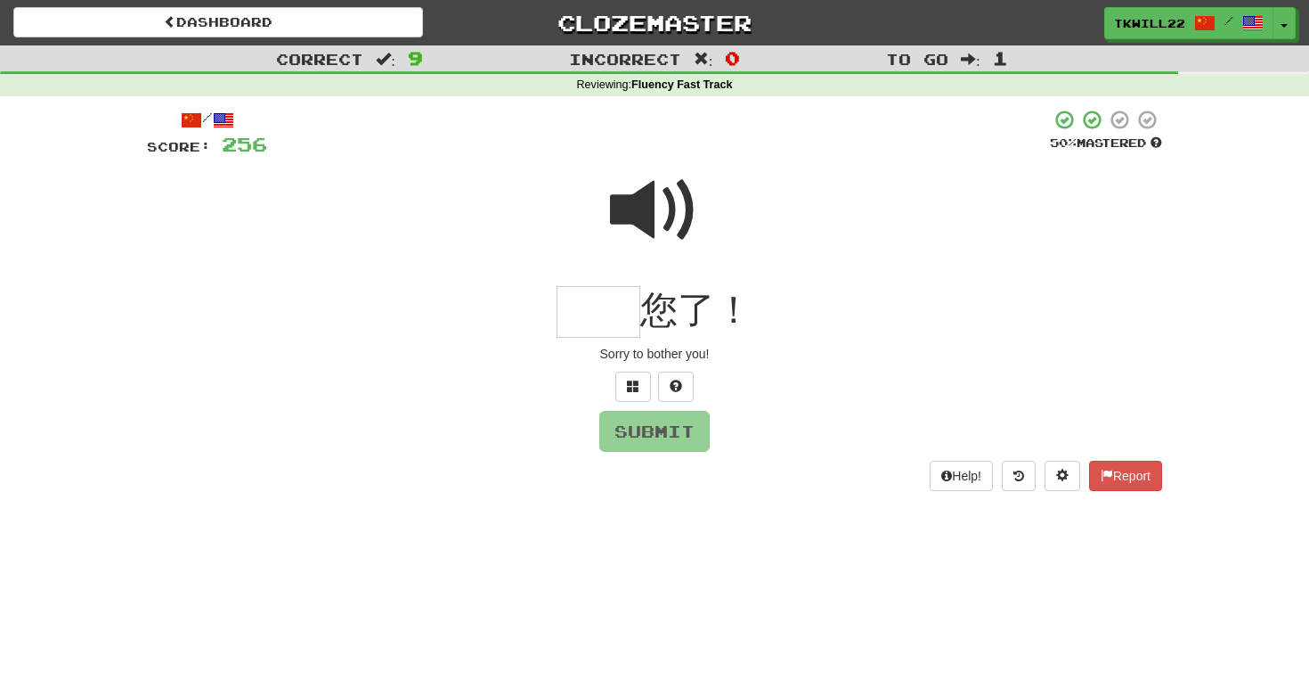
click at [664, 215] on span at bounding box center [654, 210] width 89 height 89
click at [599, 311] on input "text" at bounding box center [599, 312] width 84 height 53
type input "**"
click at [637, 429] on button "Submit" at bounding box center [655, 431] width 110 height 41
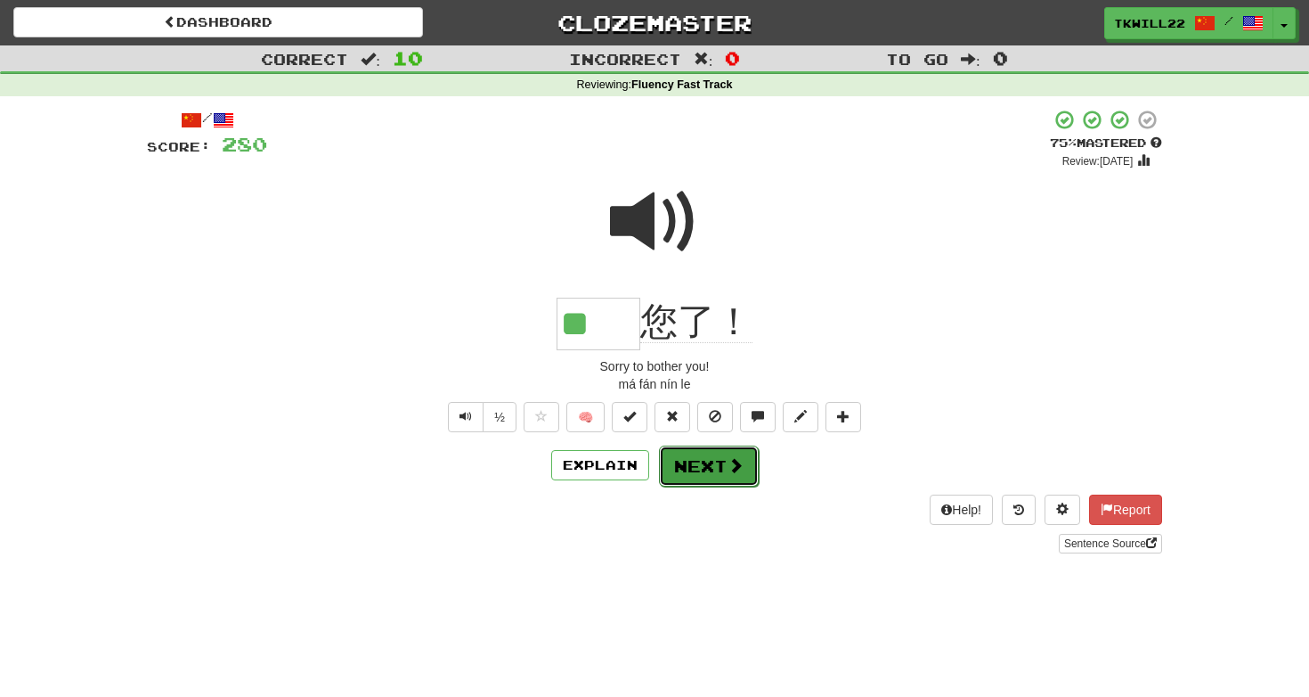
click at [719, 467] on button "Next" at bounding box center [709, 465] width 100 height 41
